Goal: Register for event/course

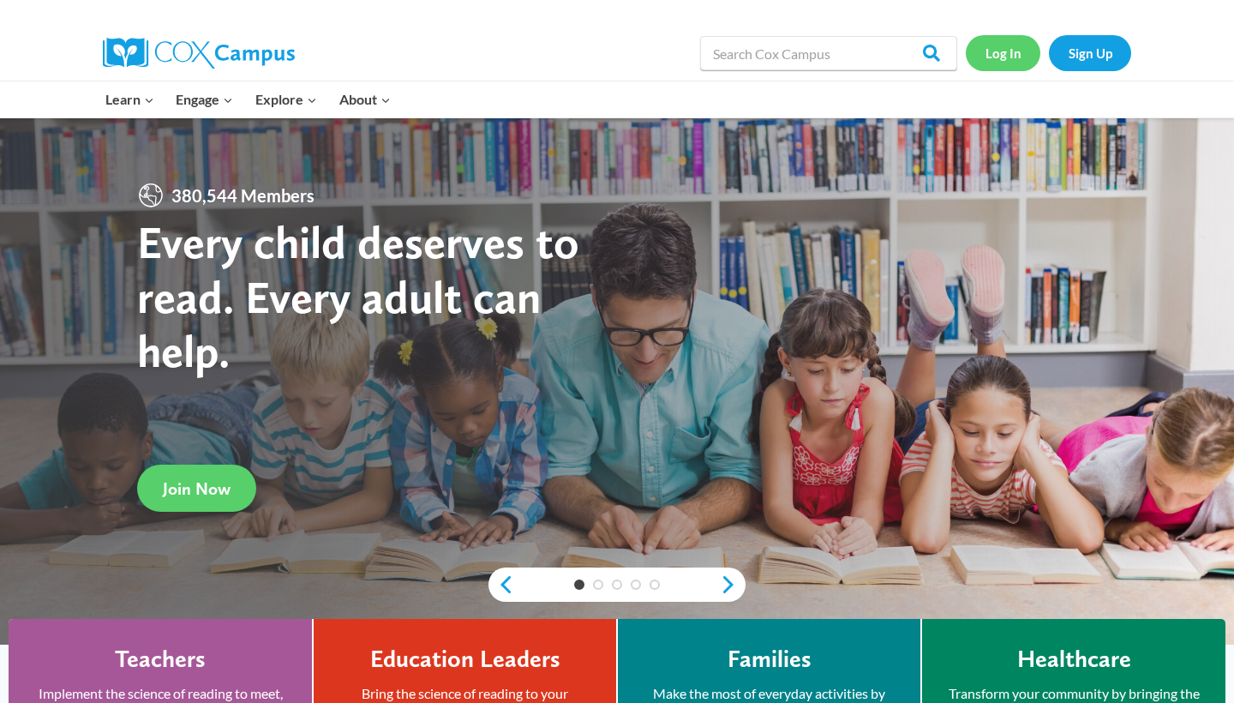
click at [584, 57] on link "Log In" at bounding box center [1003, 52] width 75 height 35
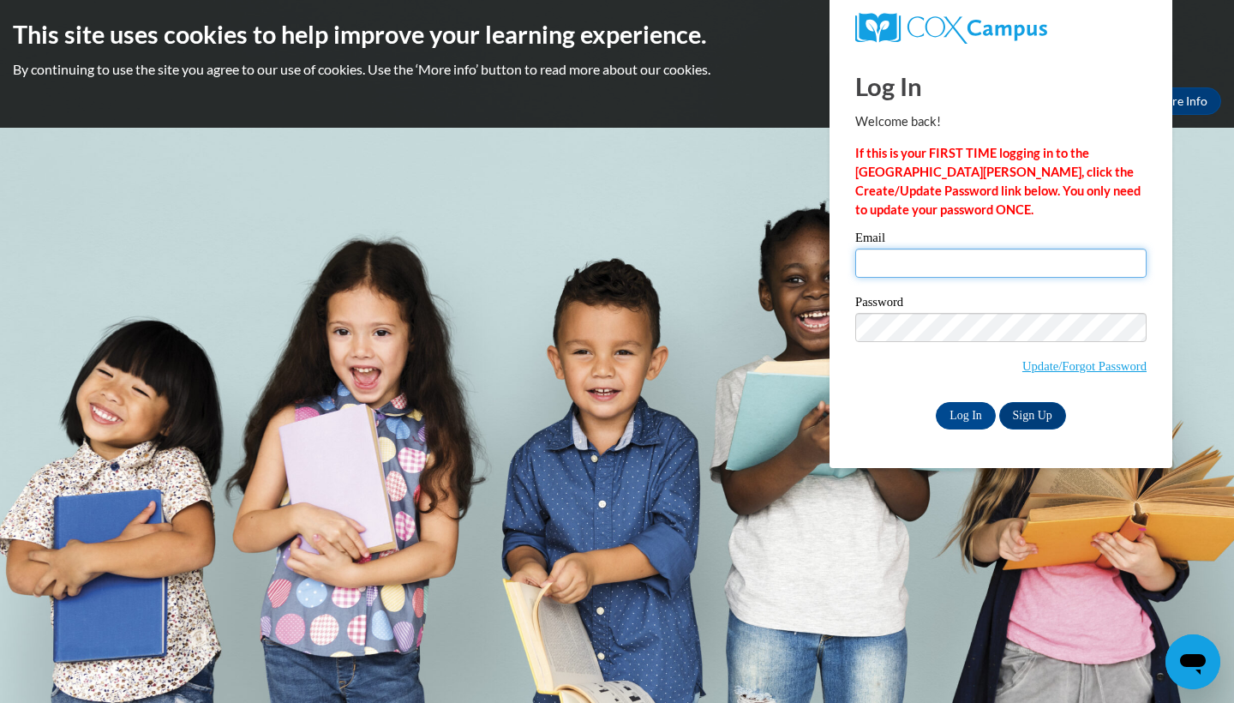
type input "vicki.oliphant@flamingswordcampus.org"
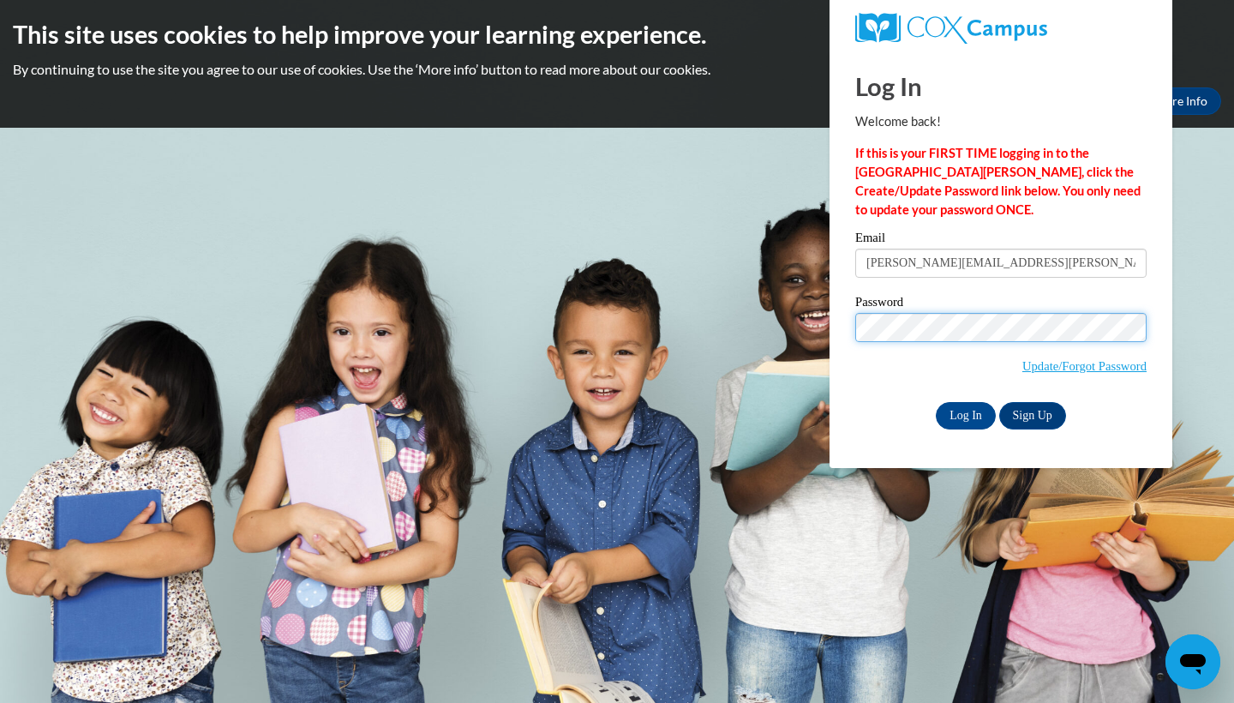
click at [964, 412] on input "Log In" at bounding box center [966, 415] width 60 height 27
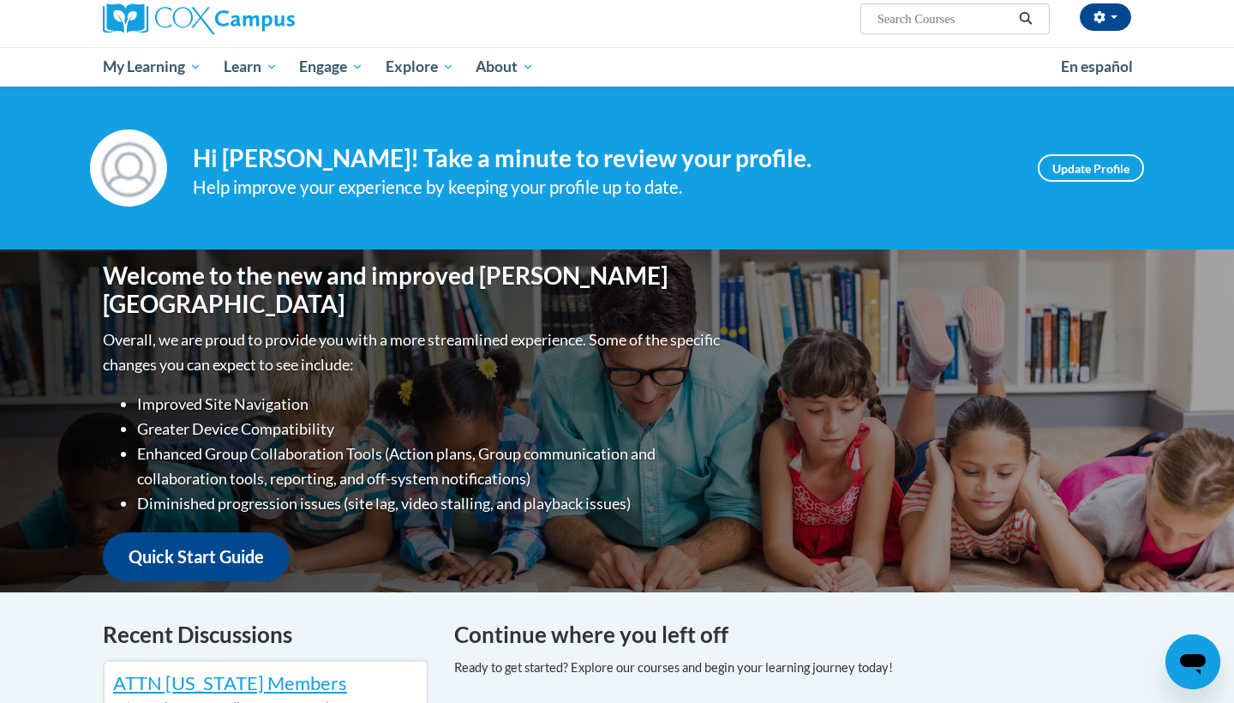
scroll to position [123, 0]
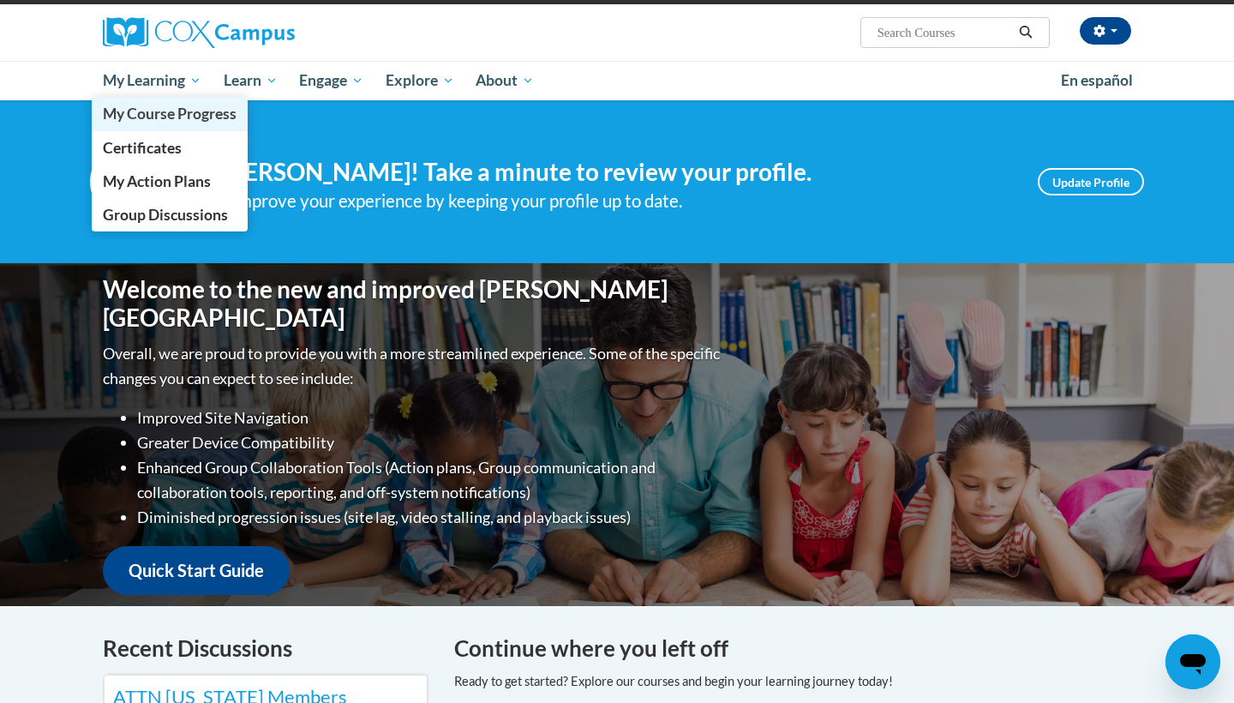
click at [185, 110] on span "My Course Progress" at bounding box center [170, 114] width 134 height 18
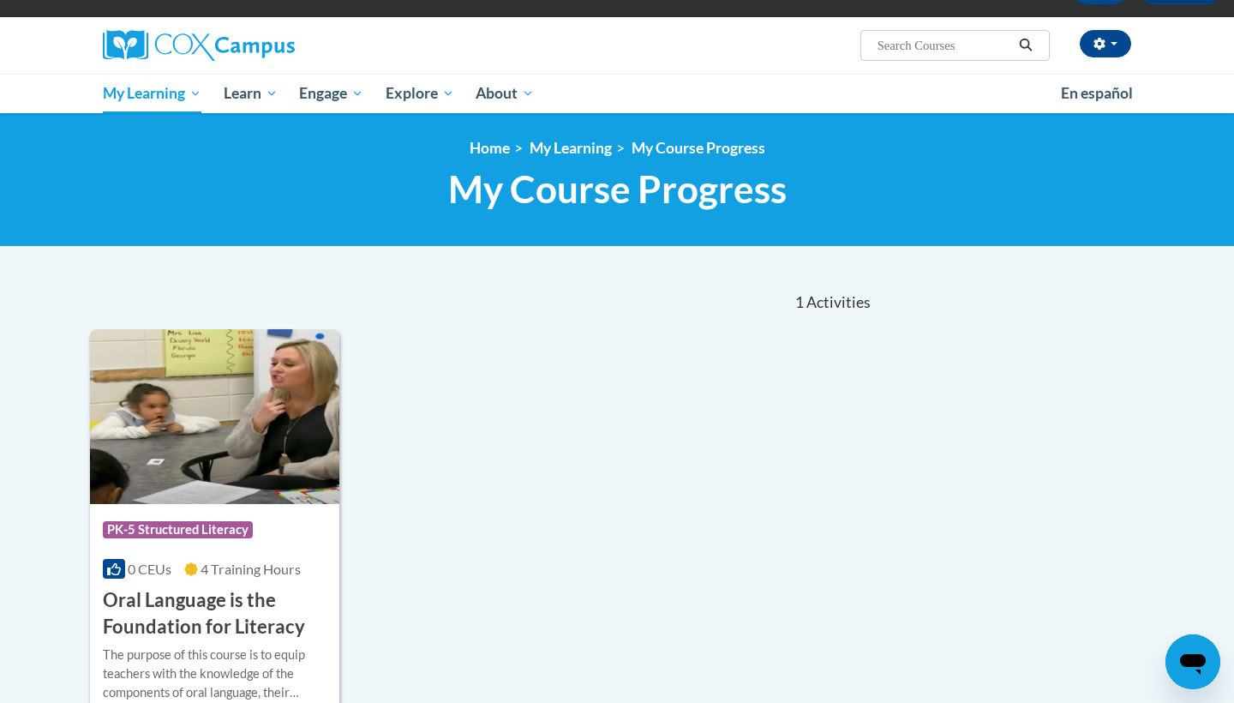
scroll to position [110, 0]
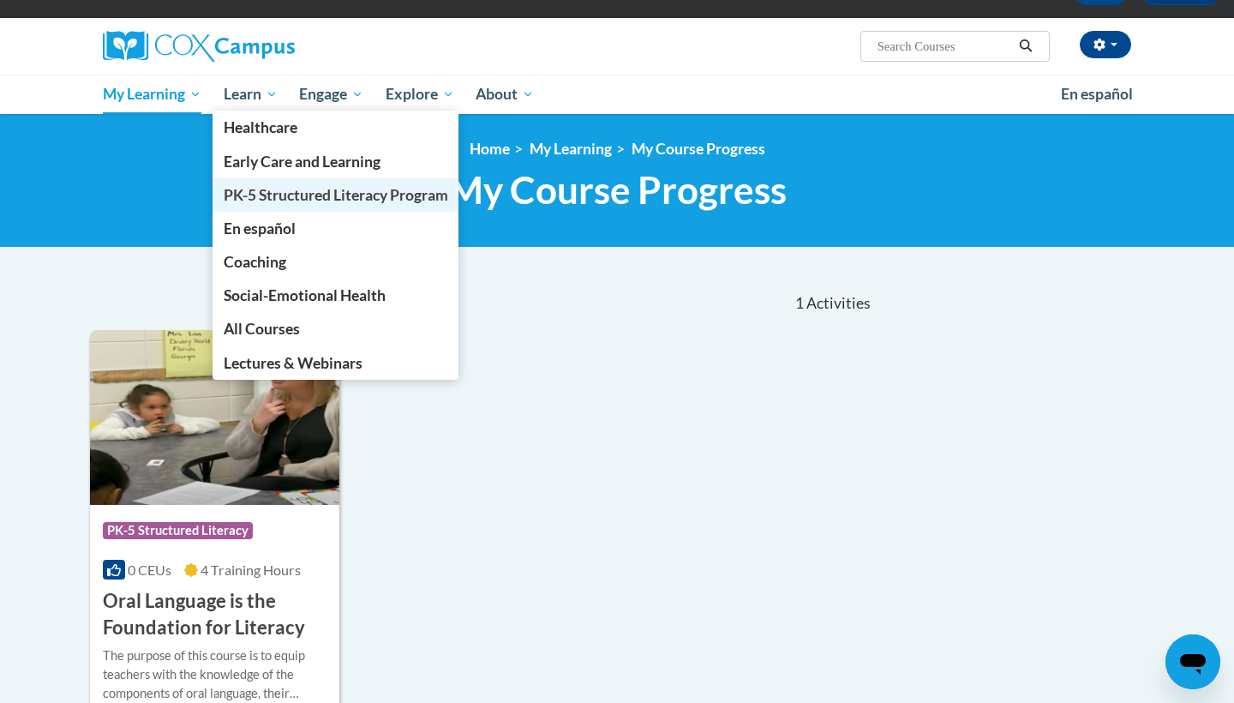
click at [254, 201] on span "PK-5 Structured Literacy Program" at bounding box center [336, 195] width 225 height 18
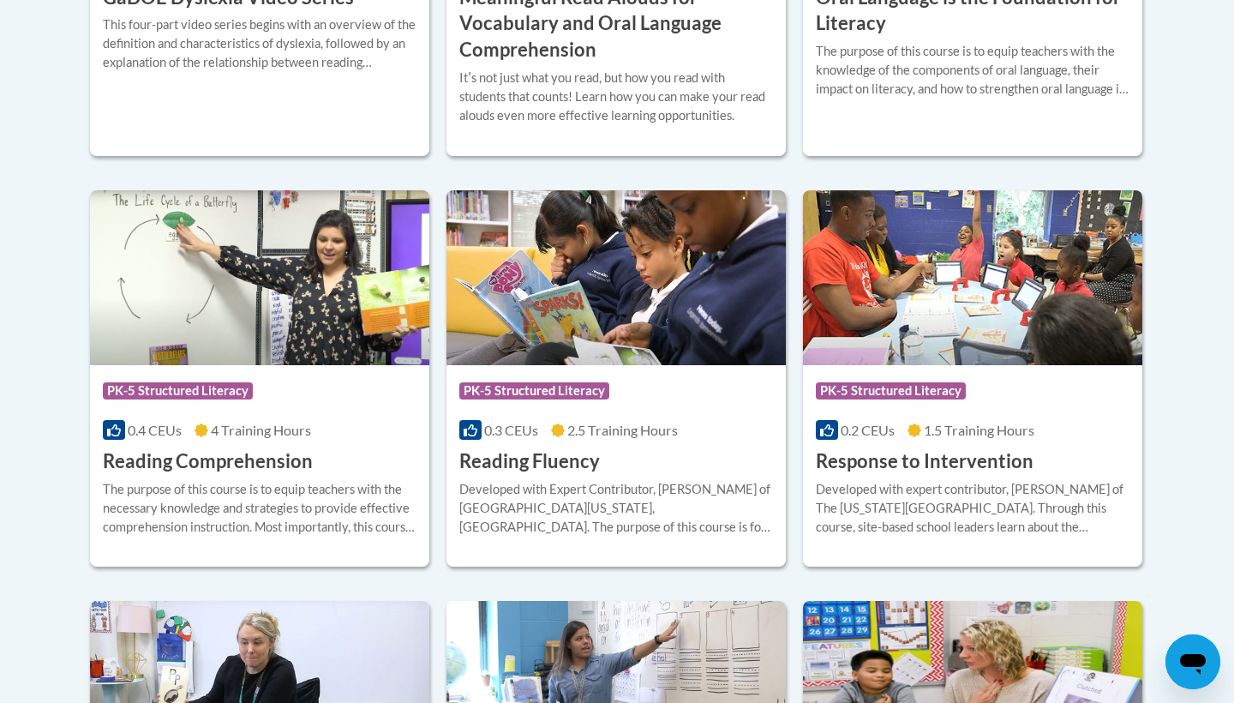
scroll to position [1467, 0]
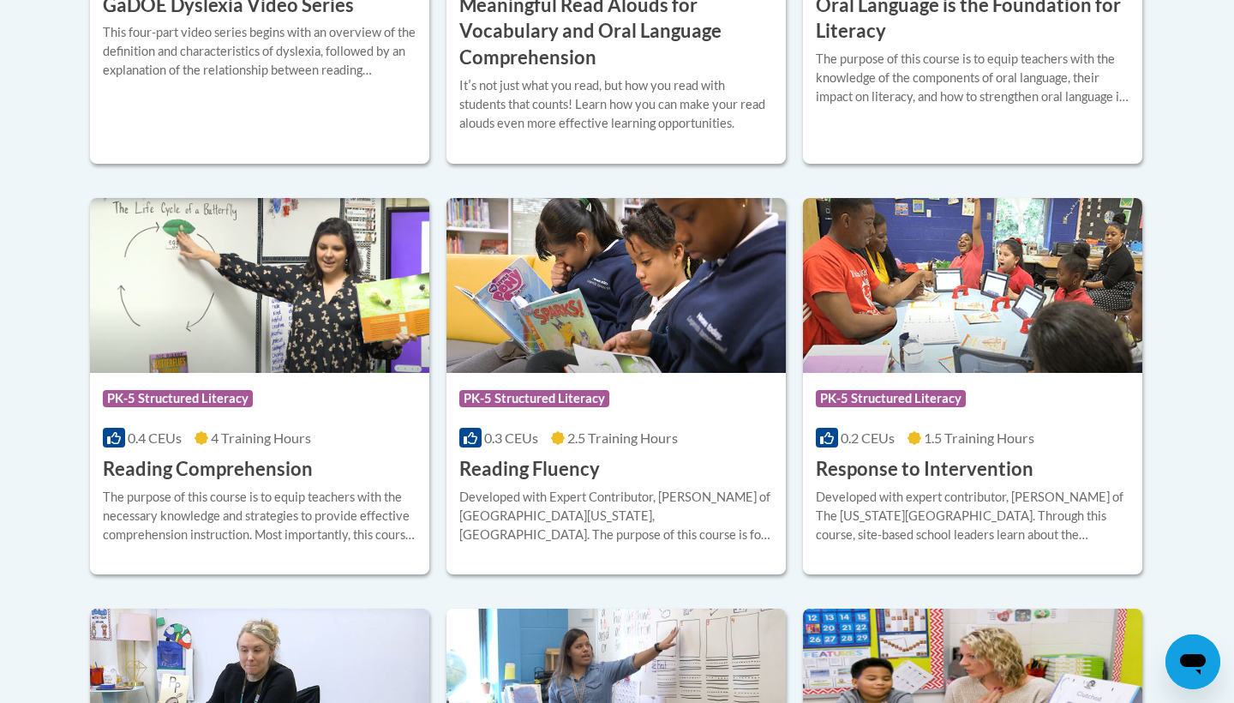
click at [551, 393] on span "PK-5 Structured Literacy" at bounding box center [534, 398] width 150 height 17
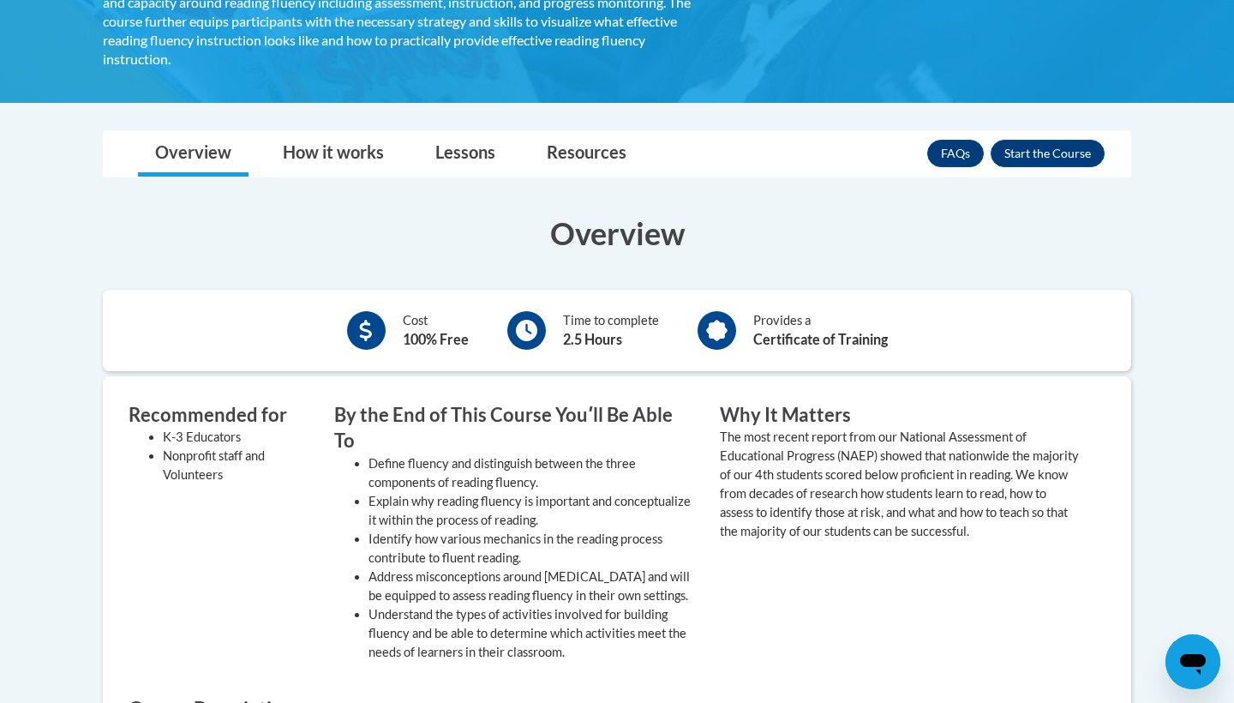
scroll to position [405, 0]
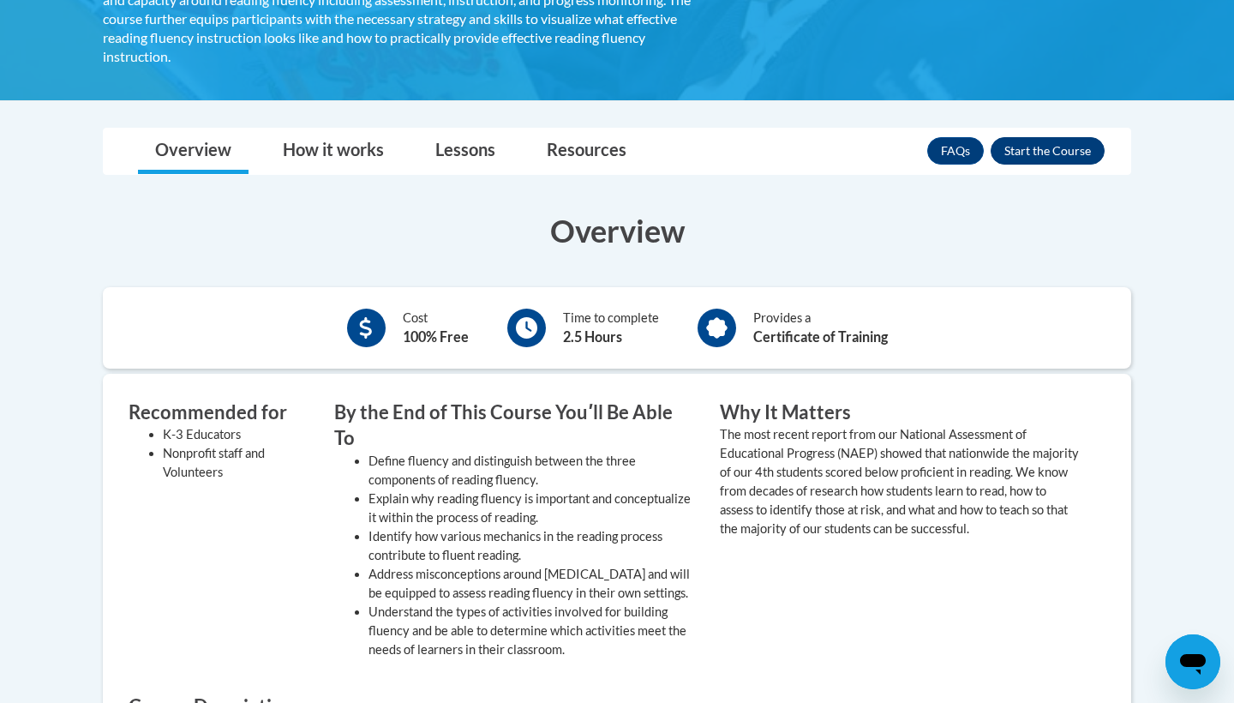
click at [1046, 137] on button "Enroll" at bounding box center [1048, 150] width 114 height 27
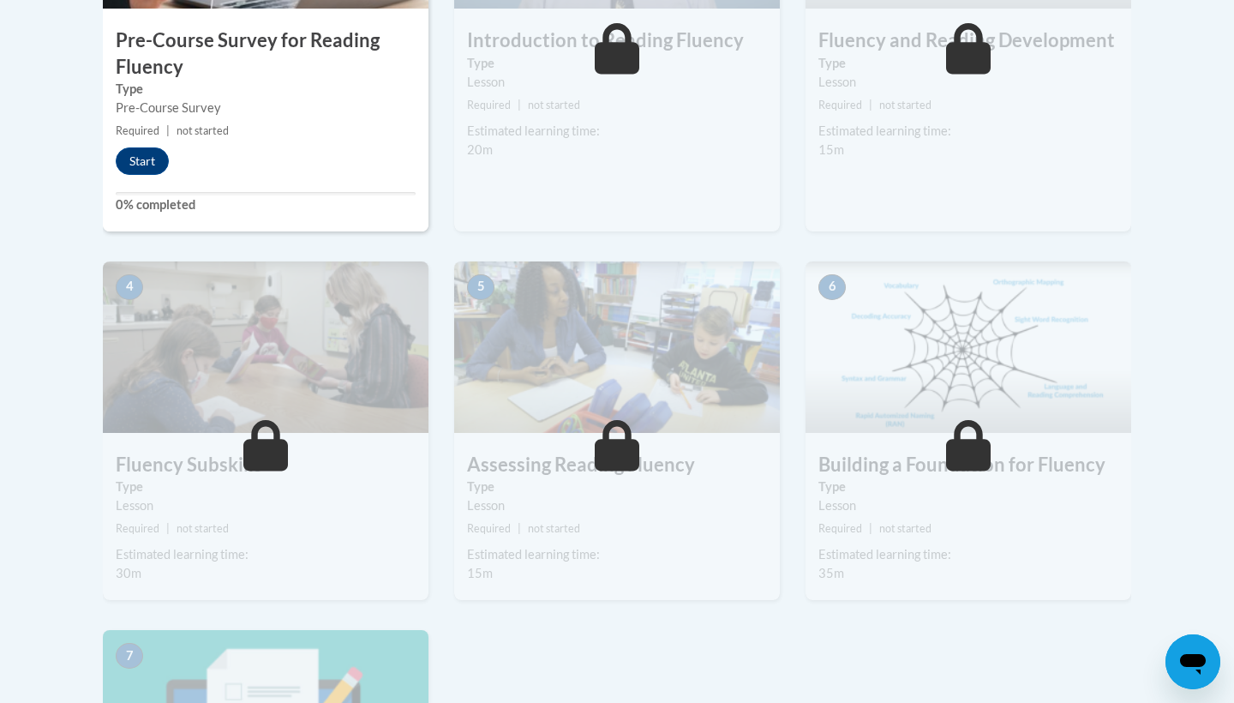
scroll to position [737, 0]
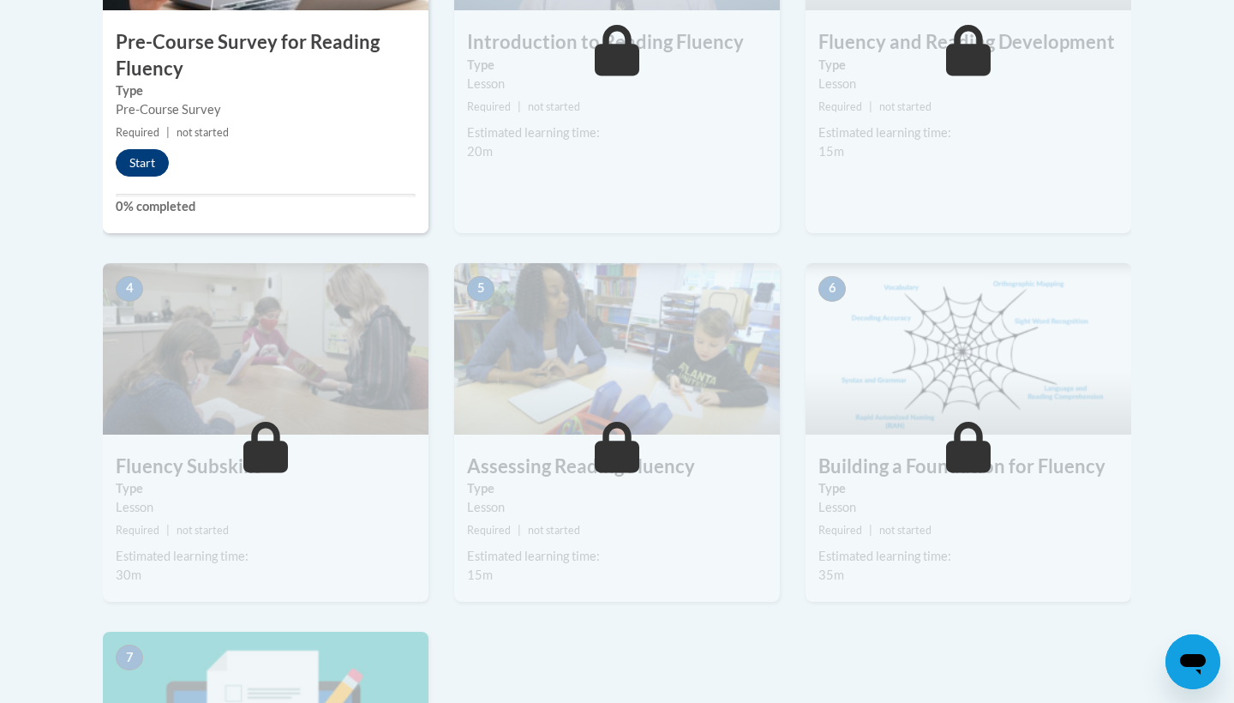
click at [153, 166] on button "Start" at bounding box center [142, 162] width 53 height 27
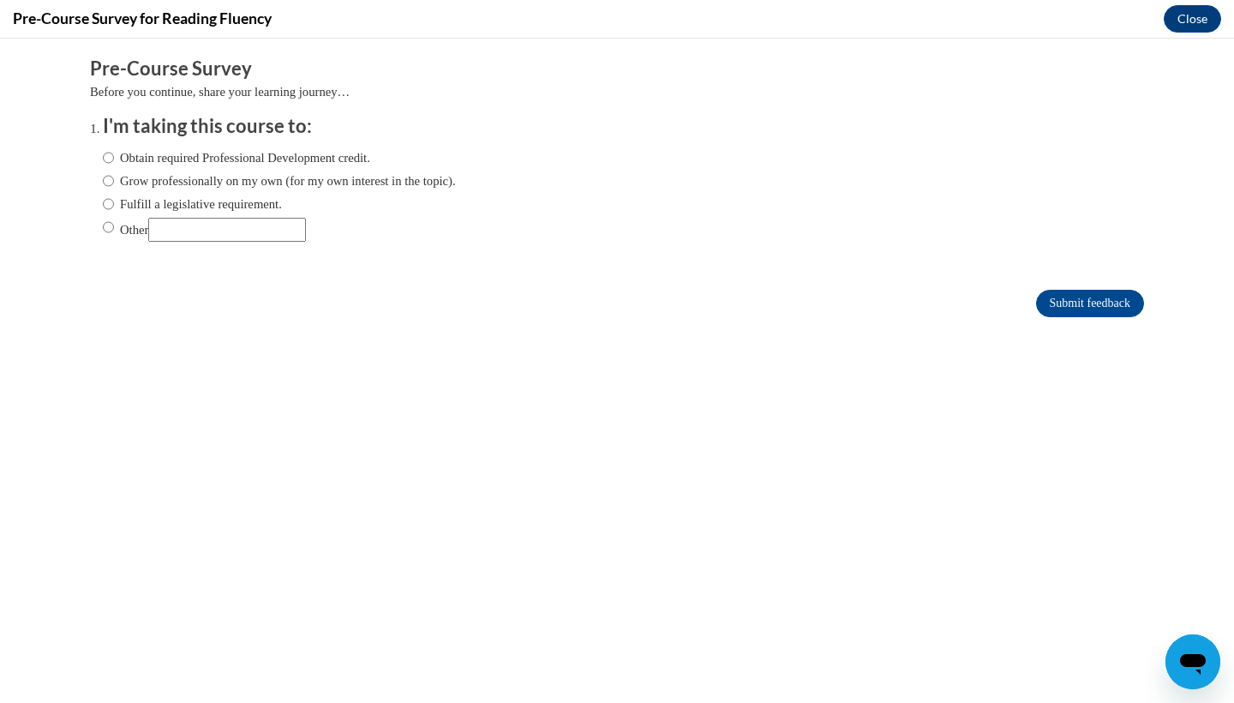
scroll to position [0, 0]
click at [117, 154] on label "Obtain required Professional Development credit." at bounding box center [236, 157] width 267 height 19
click at [114, 154] on input "Obtain required Professional Development credit." at bounding box center [108, 157] width 11 height 19
radio input "true"
click at [1075, 296] on input "Submit feedback" at bounding box center [1090, 303] width 108 height 27
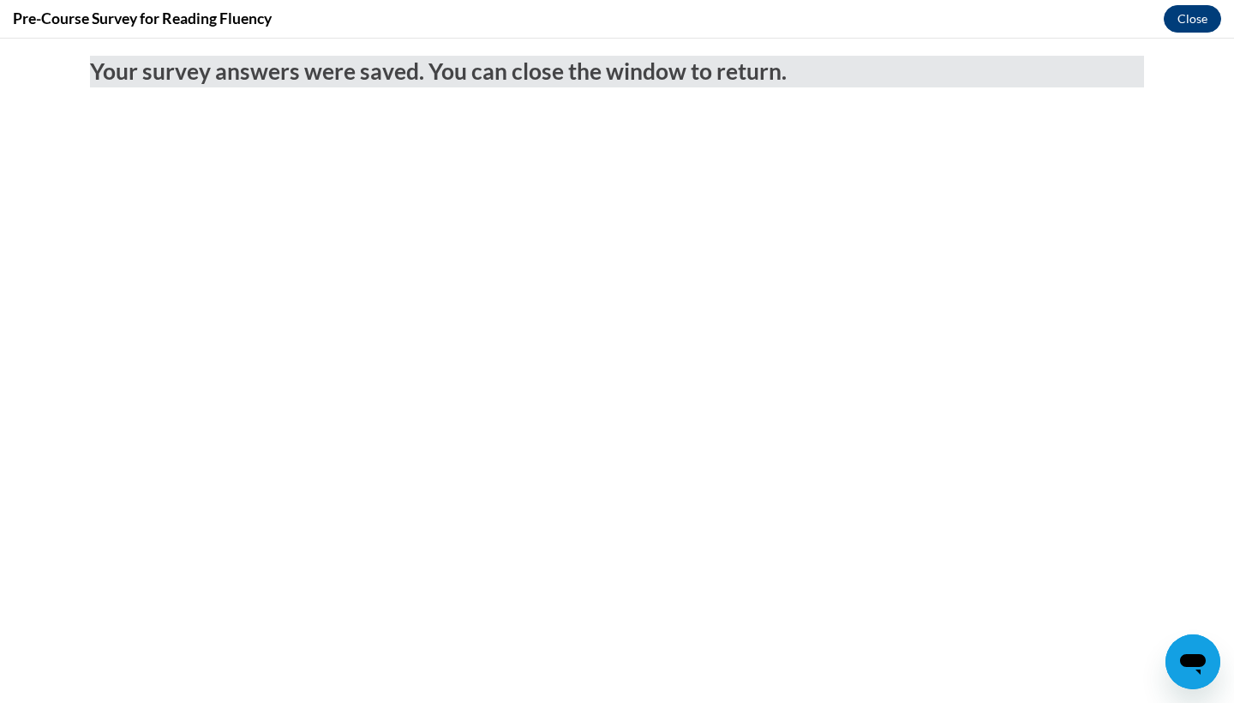
click at [1191, 10] on button "Close" at bounding box center [1192, 18] width 57 height 27
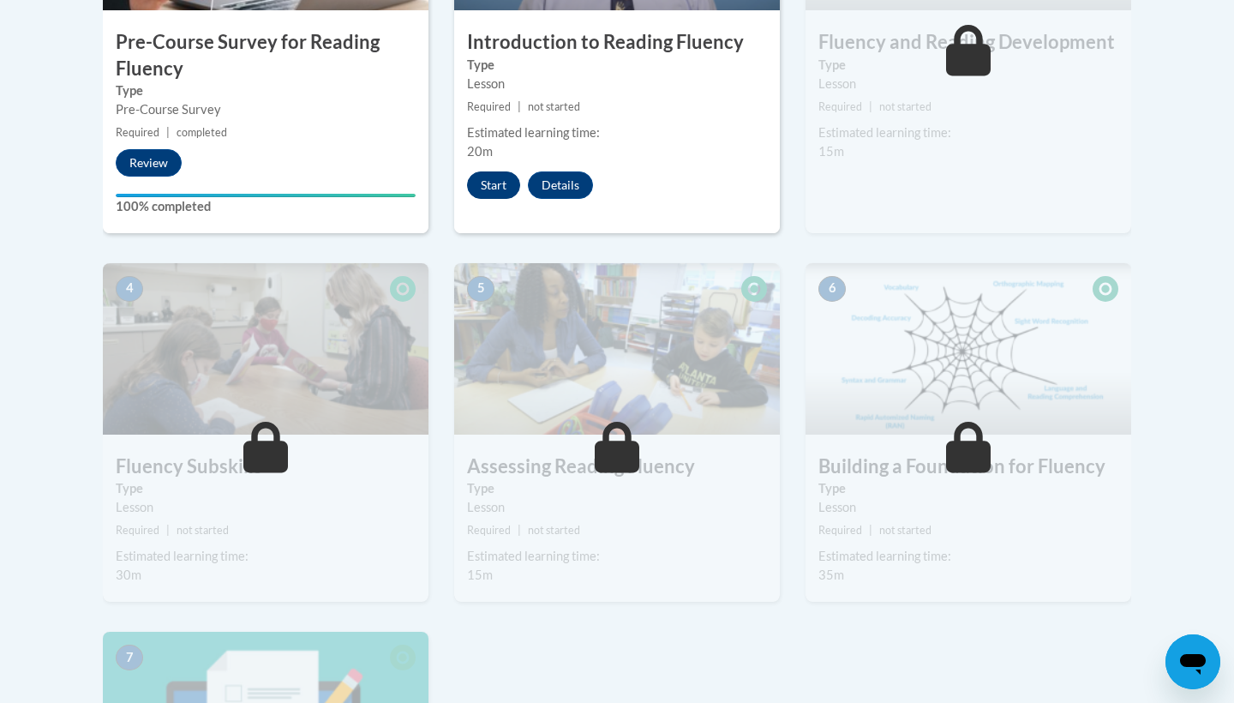
click at [490, 182] on button "Start" at bounding box center [493, 184] width 53 height 27
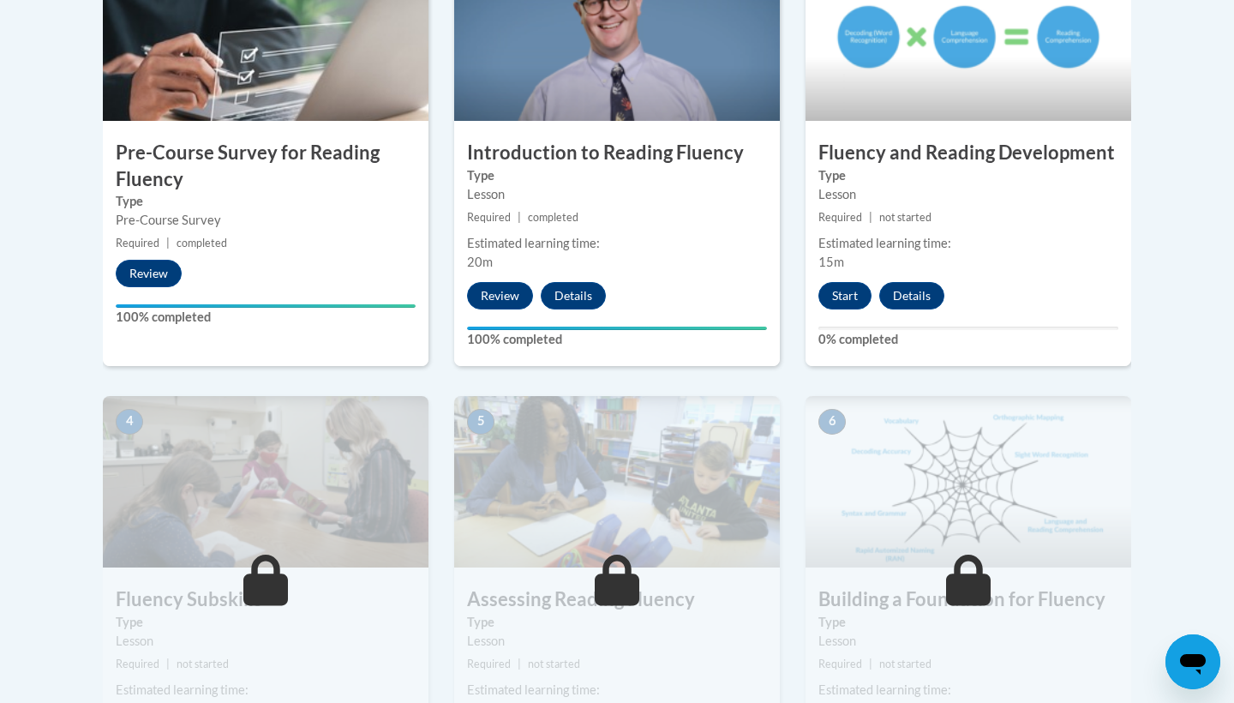
scroll to position [627, 0]
click at [849, 294] on button "Start" at bounding box center [845, 295] width 53 height 27
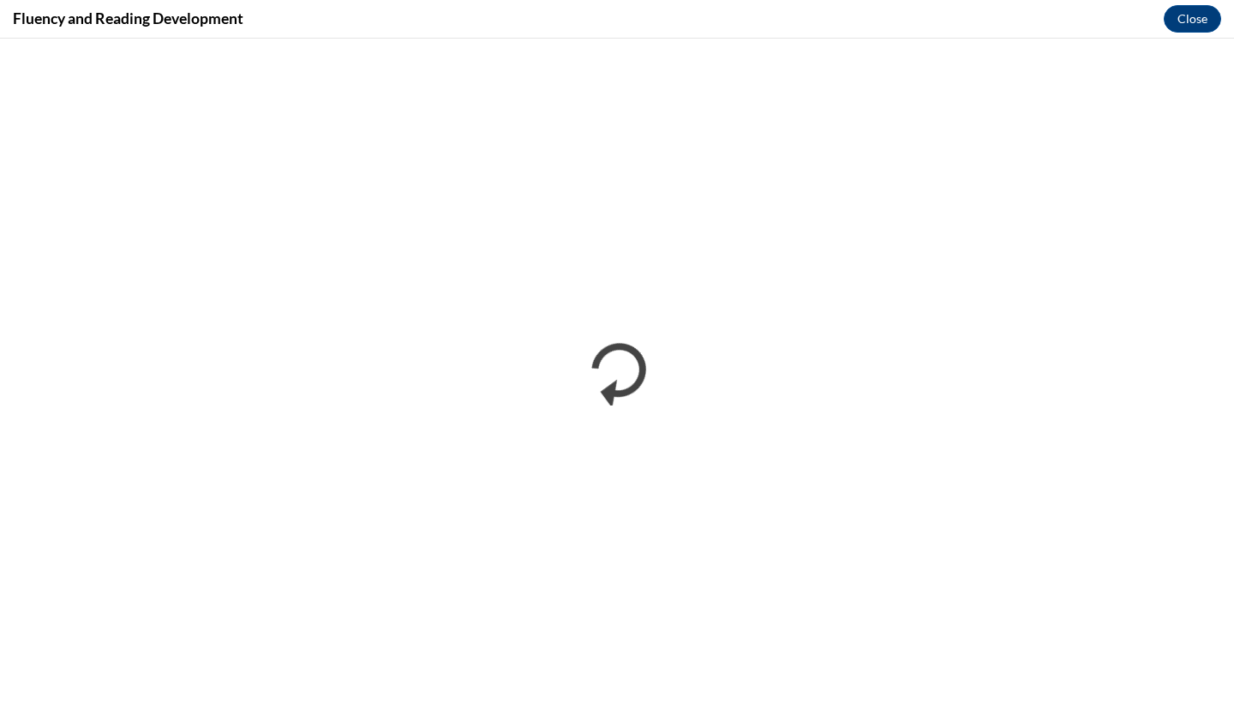
scroll to position [0, 0]
